Goal: Task Accomplishment & Management: Complete application form

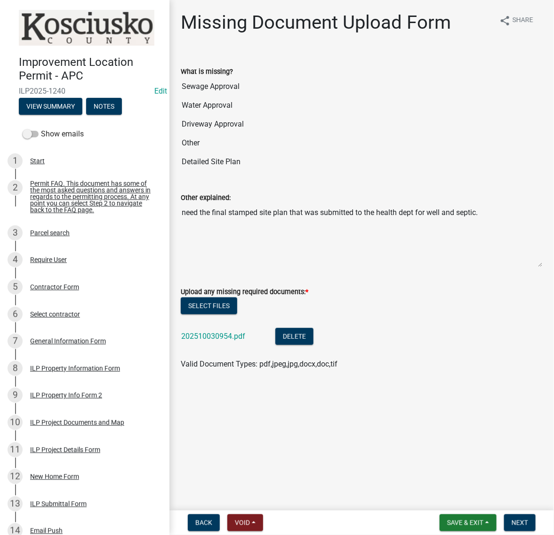
scroll to position [33, 0]
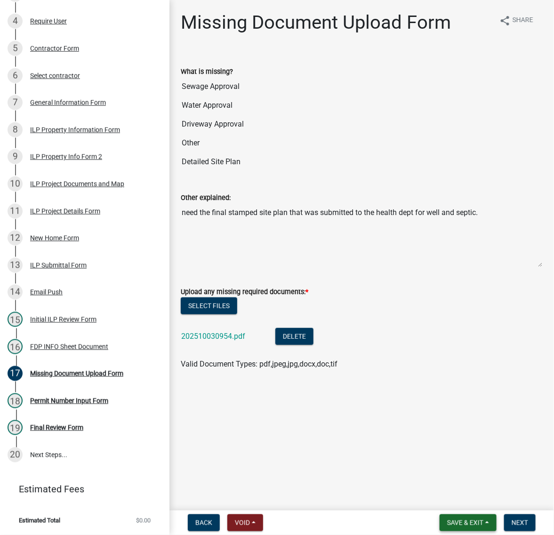
click at [447, 523] on span "Save & Exit" at bounding box center [465, 523] width 36 height 8
click at [421, 491] on button "Save & Exit" at bounding box center [458, 494] width 75 height 23
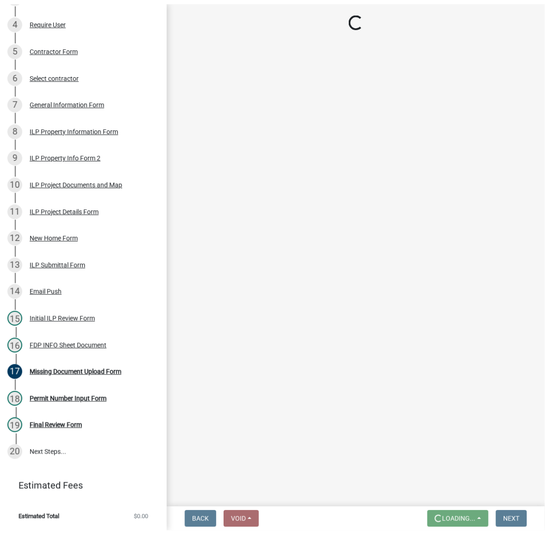
scroll to position [0, 0]
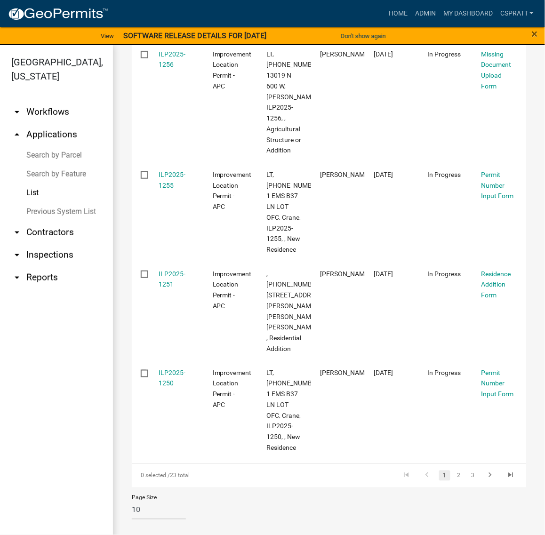
scroll to position [974, 0]
click at [453, 471] on link "2" at bounding box center [458, 476] width 11 height 10
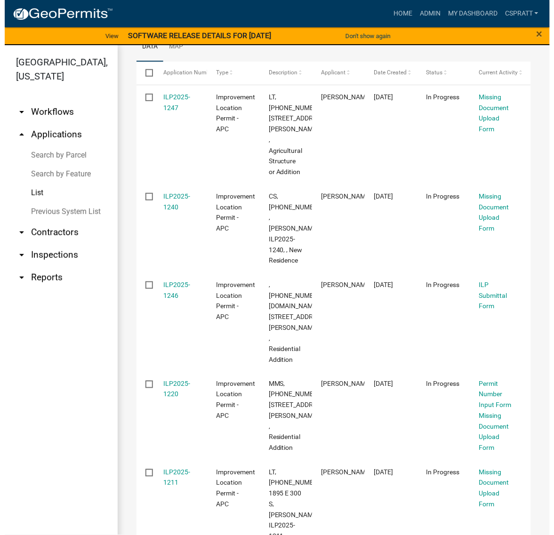
scroll to position [71, 0]
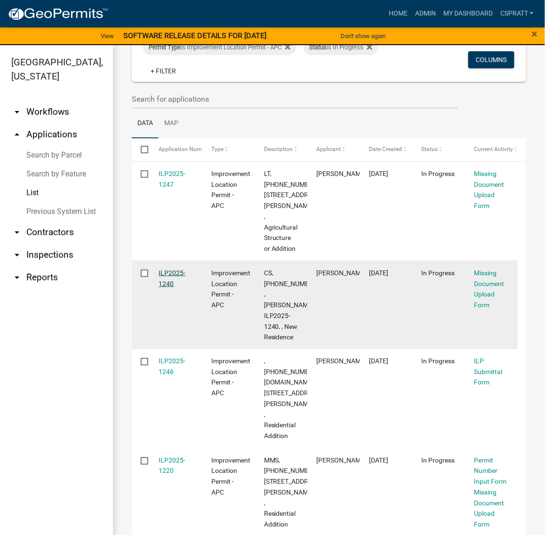
click at [173, 290] on div "ILP2025-1240" at bounding box center [176, 279] width 34 height 22
click at [175, 288] on link "ILP2025-1240" at bounding box center [172, 278] width 27 height 18
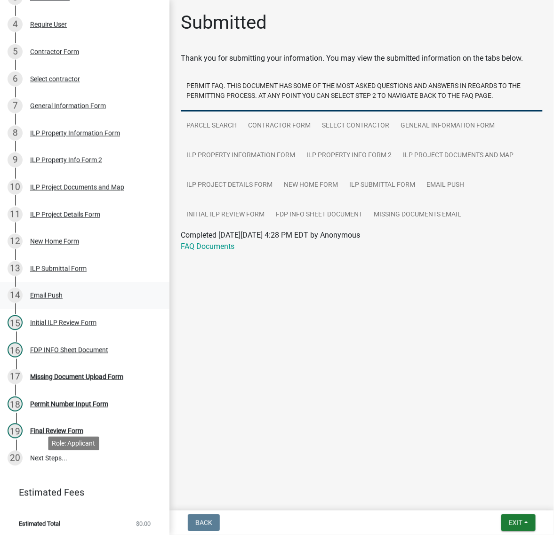
scroll to position [294, 0]
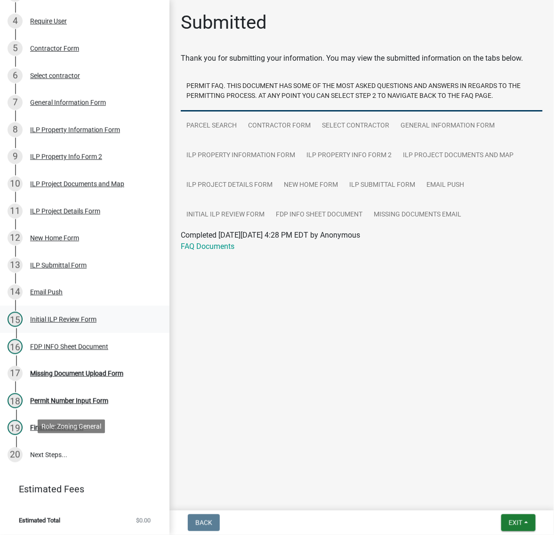
click at [69, 323] on div "Initial ILP Review Form" at bounding box center [63, 319] width 66 height 7
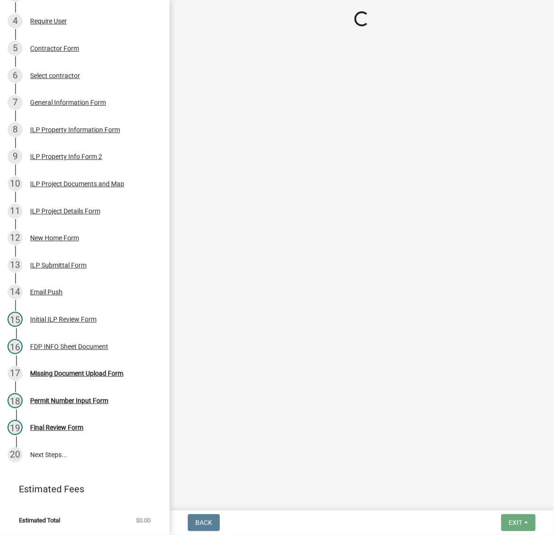
select select "c872cdc8-ca01-49f1-a213-e4b05fa58cd2"
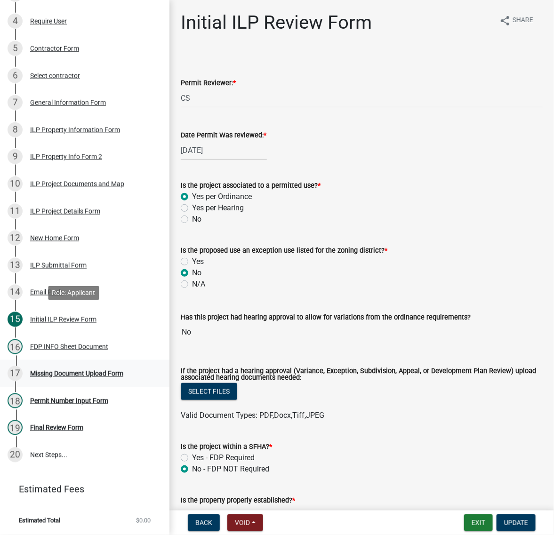
scroll to position [412, 0]
click at [91, 377] on div "Missing Document Upload Form" at bounding box center [76, 373] width 93 height 7
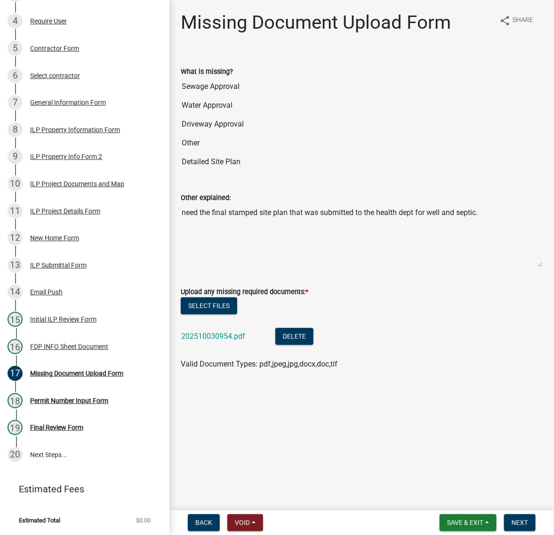
scroll to position [33, 0]
click at [245, 341] on link "202510030954.pdf" at bounding box center [213, 336] width 64 height 9
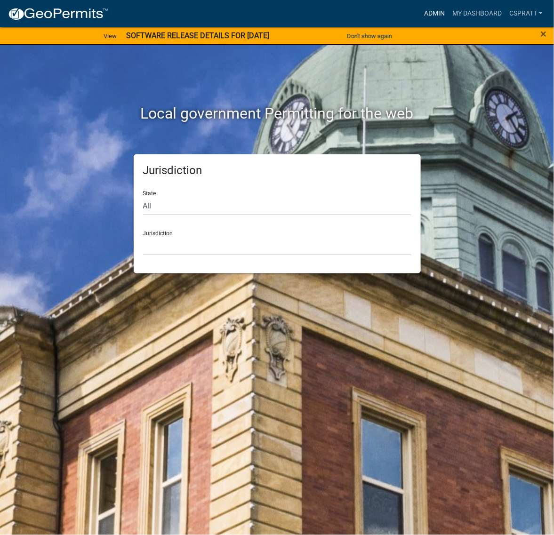
click at [420, 11] on link "Admin" at bounding box center [434, 14] width 28 height 18
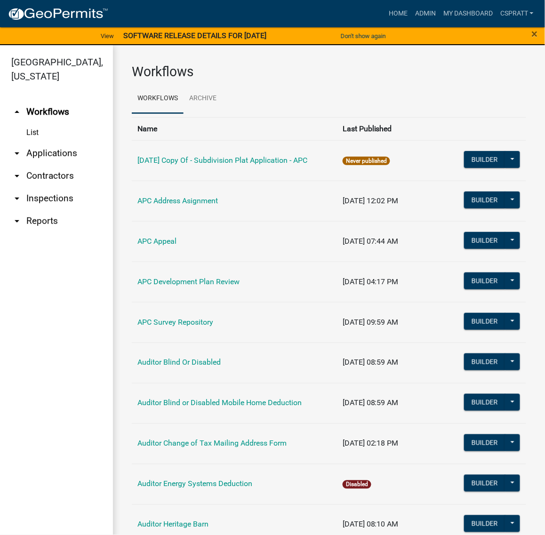
click at [50, 165] on link "arrow_drop_down Applications" at bounding box center [56, 153] width 113 height 23
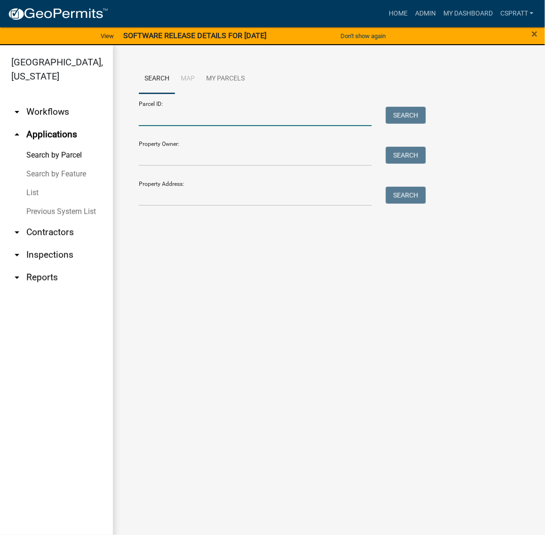
click at [143, 124] on input "Parcel ID:" at bounding box center [255, 116] width 233 height 19
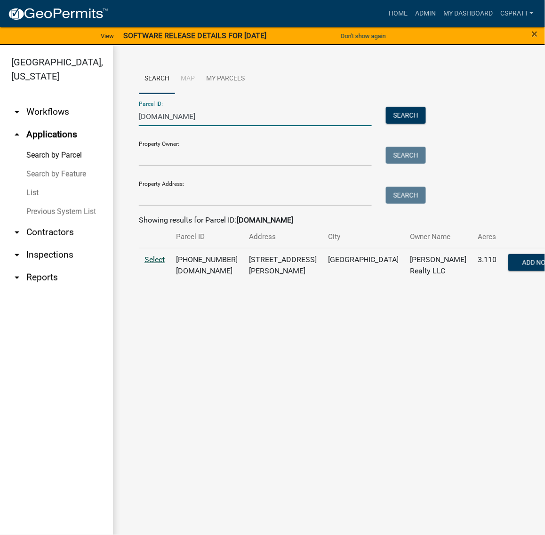
click at [163, 264] on span "Select" at bounding box center [155, 259] width 20 height 9
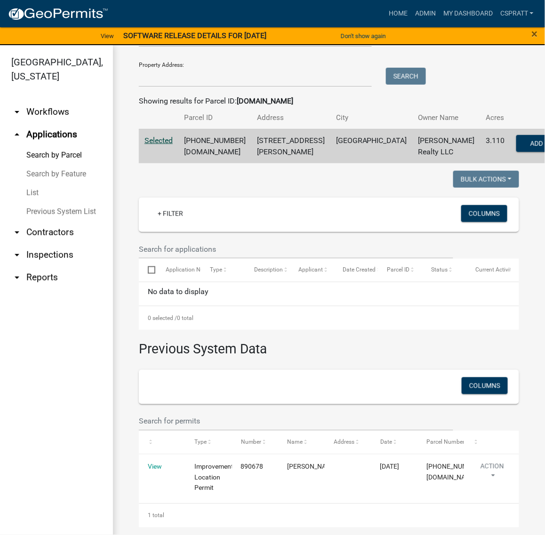
scroll to position [269, 0]
click at [56, 165] on link "Search by Parcel" at bounding box center [56, 155] width 113 height 19
click at [64, 165] on link "Search by Parcel" at bounding box center [56, 155] width 113 height 19
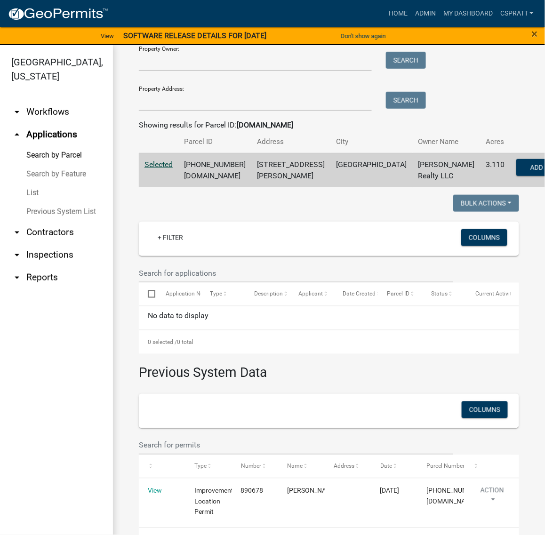
scroll to position [0, 0]
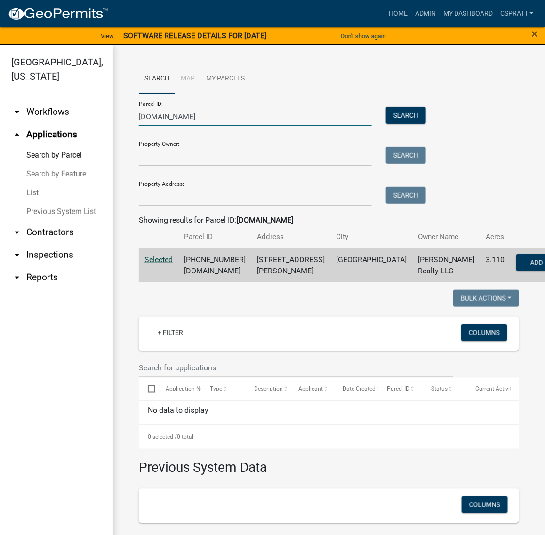
drag, startPoint x: 204, startPoint y: 126, endPoint x: 108, endPoint y: 134, distance: 95.9
click at [108, 134] on div "[GEOGRAPHIC_DATA], [US_STATE] arrow_drop_down Workflows List arrow_drop_up Appl…" at bounding box center [272, 295] width 545 height 501
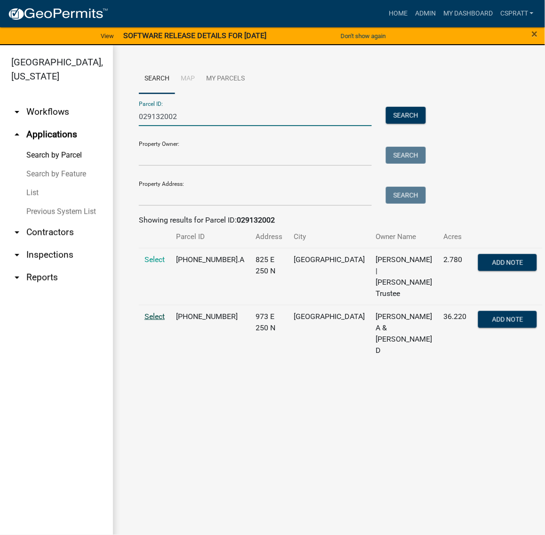
type input "029132002"
click at [165, 321] on span "Select" at bounding box center [155, 316] width 20 height 9
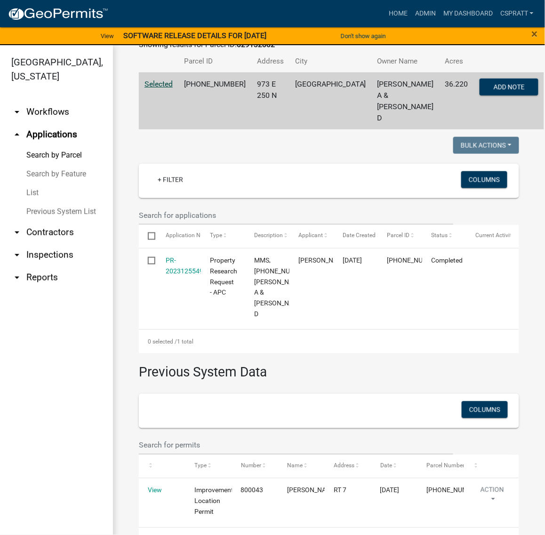
scroll to position [177, 0]
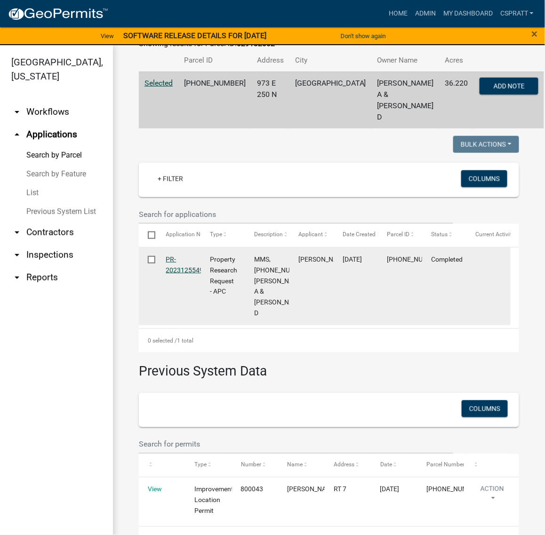
click at [182, 274] on link "PR-2023125549" at bounding box center [185, 265] width 38 height 18
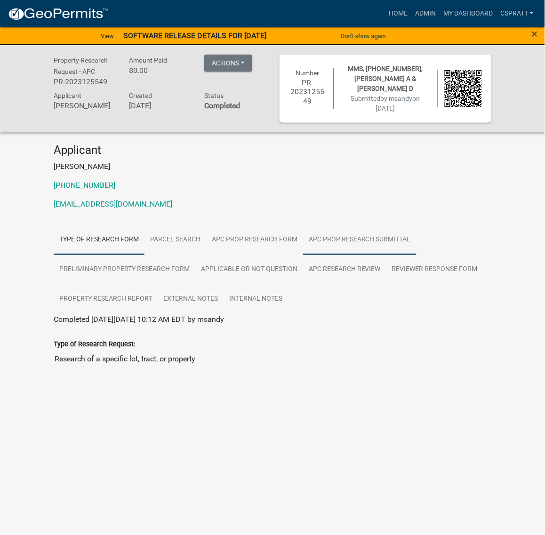
click at [303, 255] on link "APC Prop Research Submittal" at bounding box center [359, 240] width 113 height 30
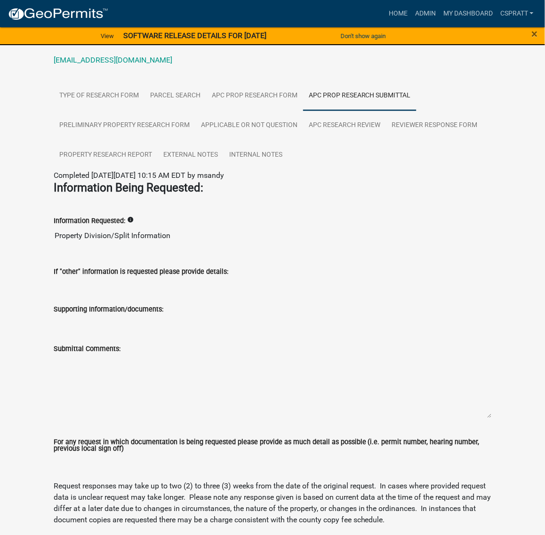
scroll to position [118, 0]
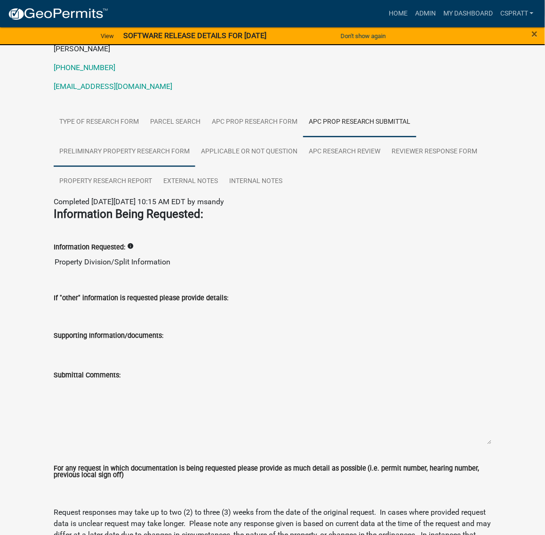
click at [195, 167] on link "Preliminary Property Research Form" at bounding box center [125, 152] width 142 height 30
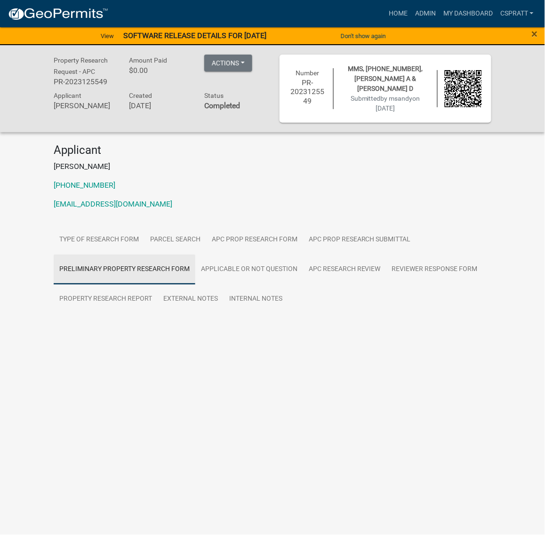
scroll to position [0, 0]
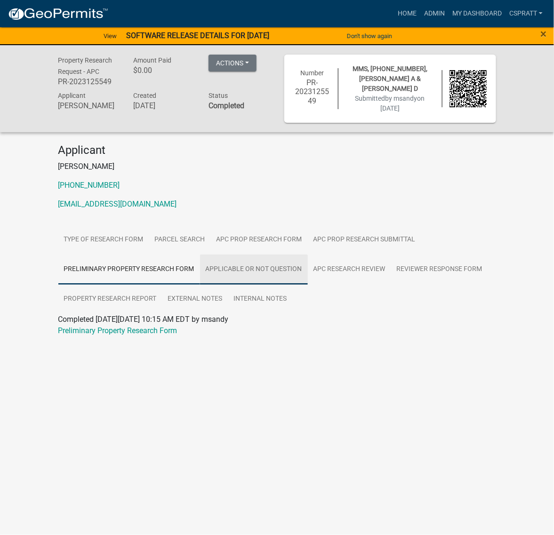
click at [200, 285] on link "Applicable or not Question" at bounding box center [254, 270] width 108 height 30
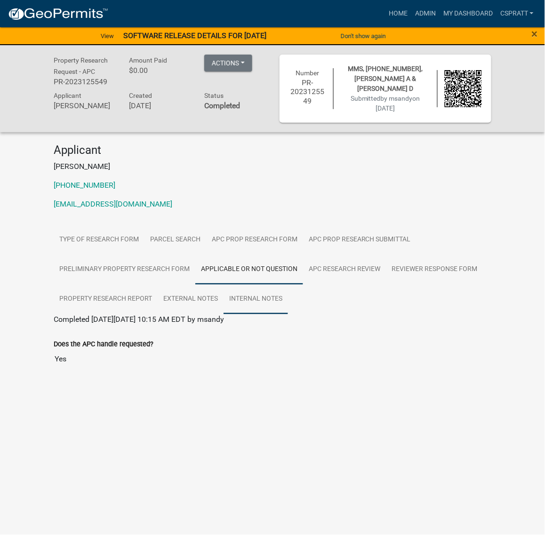
scroll to position [5, 0]
click at [303, 285] on link "APC Research Review" at bounding box center [344, 270] width 83 height 30
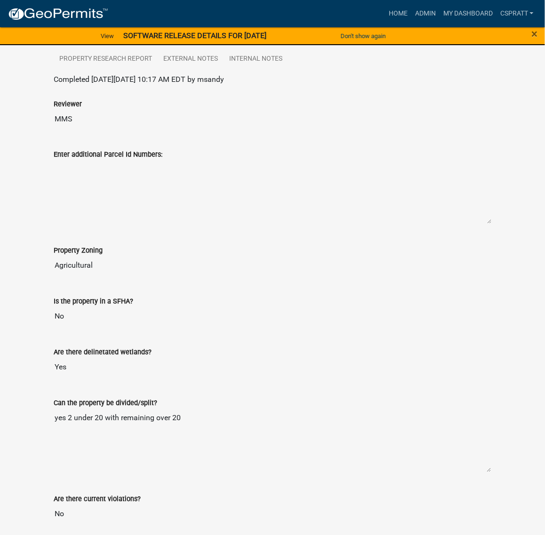
scroll to position [118, 0]
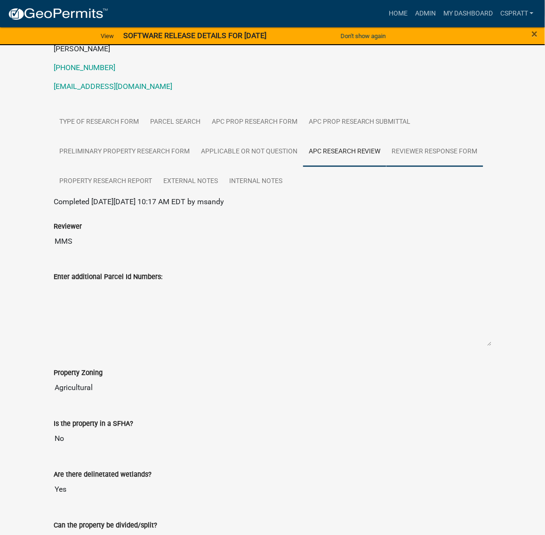
click at [386, 167] on link "Reviewer Response Form" at bounding box center [434, 152] width 97 height 30
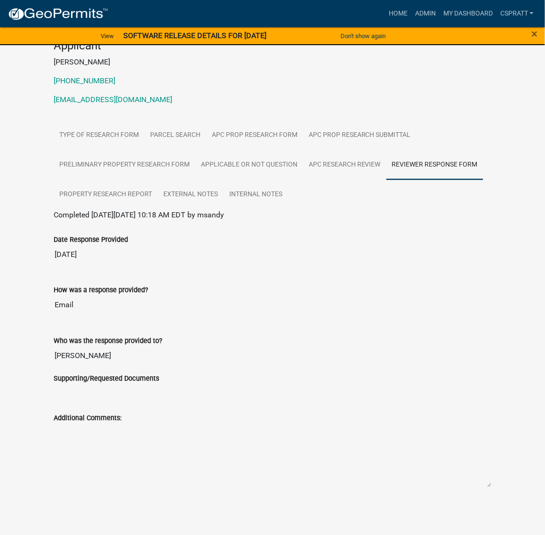
scroll to position [235, 0]
click at [118, 180] on link "Property Research Report" at bounding box center [106, 195] width 104 height 30
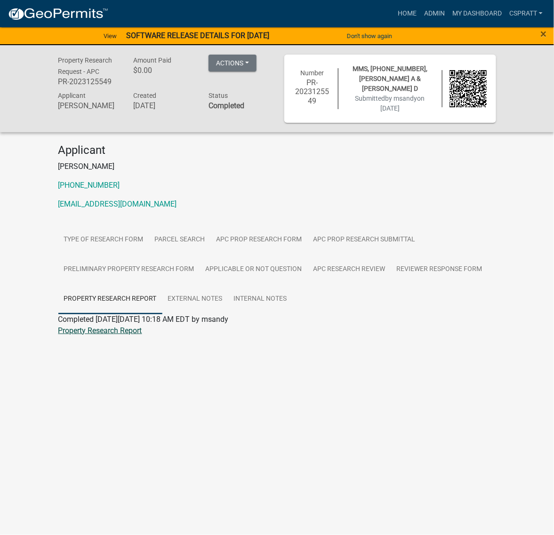
click at [142, 335] on link "Property Research Report" at bounding box center [100, 330] width 84 height 9
click at [394, 16] on link "Home" at bounding box center [407, 14] width 26 height 18
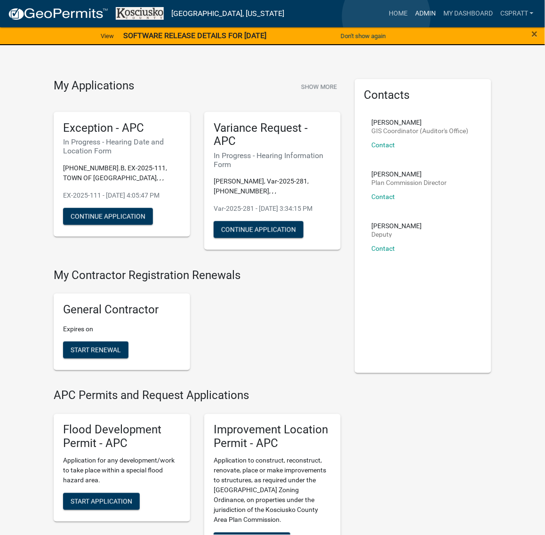
click at [411, 16] on link "Admin" at bounding box center [425, 14] width 28 height 18
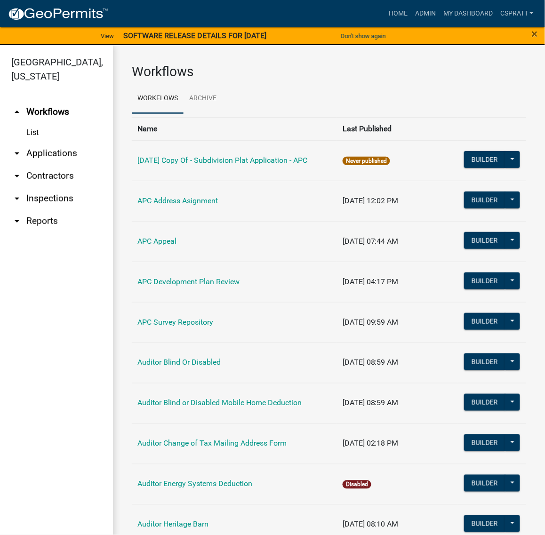
click at [57, 165] on link "arrow_drop_down Applications" at bounding box center [56, 153] width 113 height 23
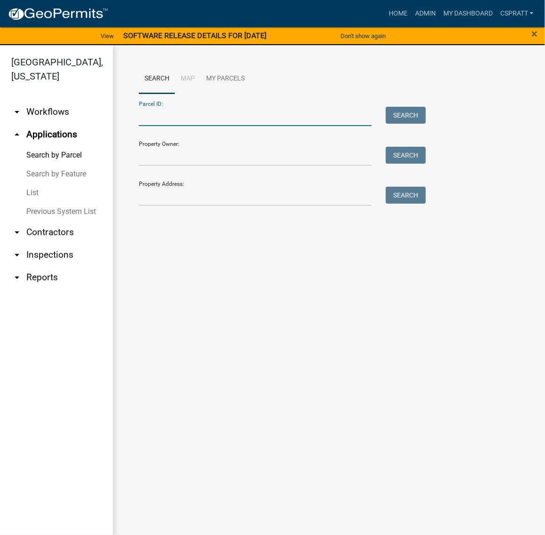
click at [144, 126] on input "Parcel ID:" at bounding box center [255, 116] width 233 height 19
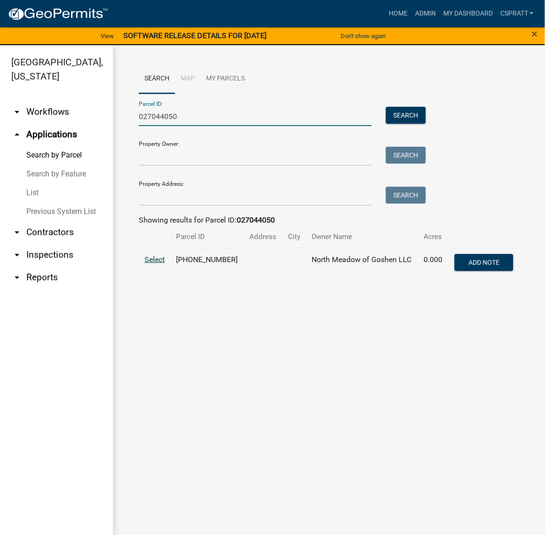
type input "027044050"
click at [159, 264] on span "Select" at bounding box center [155, 259] width 20 height 9
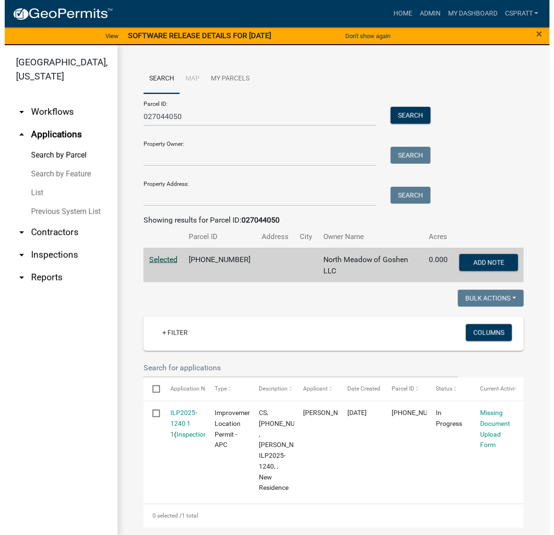
scroll to position [118, 0]
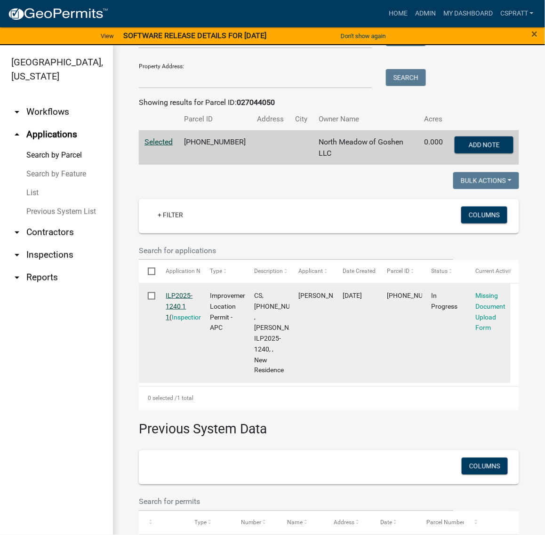
click at [187, 321] on link "ILP2025-1240 1 1" at bounding box center [179, 306] width 27 height 29
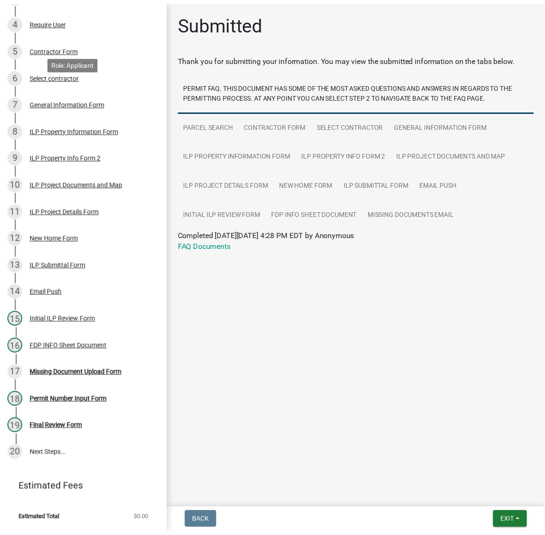
scroll to position [353, 0]
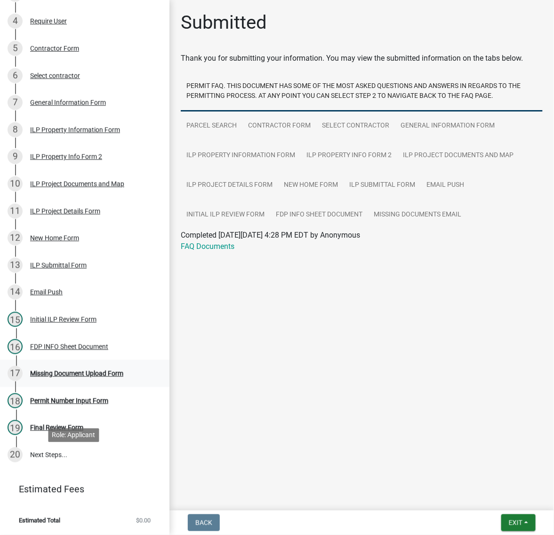
click at [44, 377] on div "Missing Document Upload Form" at bounding box center [76, 373] width 93 height 7
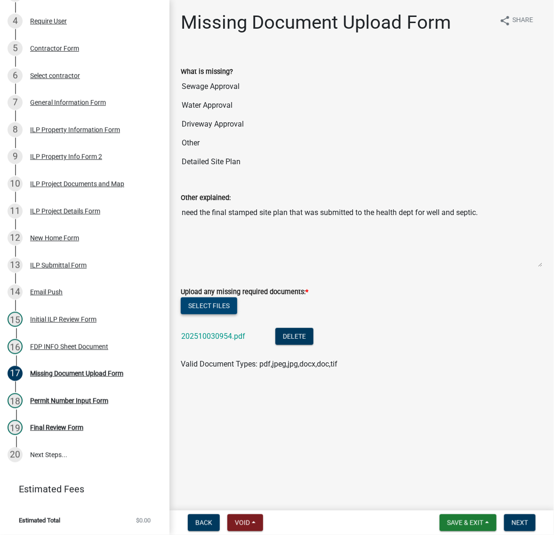
click at [224, 314] on button "Select files" at bounding box center [209, 306] width 56 height 17
click at [232, 314] on button "Select files" at bounding box center [209, 306] width 56 height 17
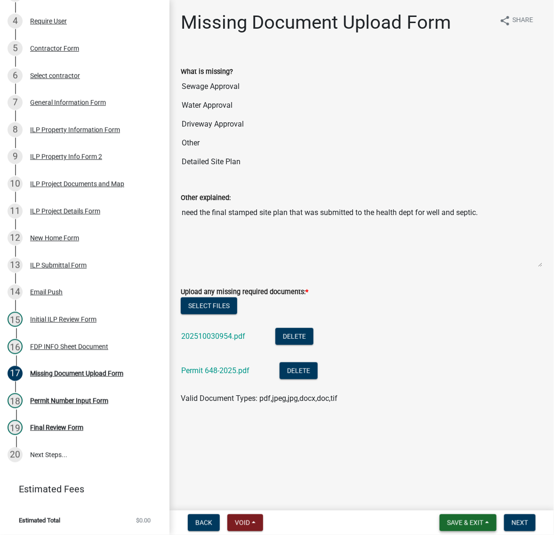
click at [440, 518] on button "Save & Exit" at bounding box center [468, 523] width 57 height 17
click at [422, 497] on button "Save & Exit" at bounding box center [458, 494] width 75 height 23
